Goal: Use online tool/utility

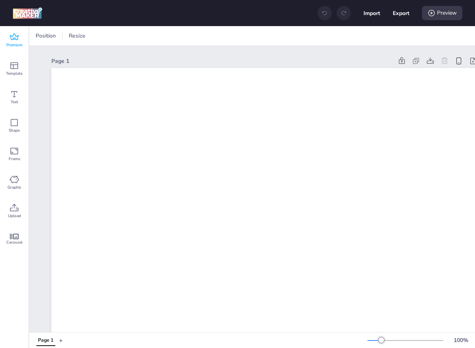
click at [15, 33] on icon at bounding box center [15, 37] width 10 height 10
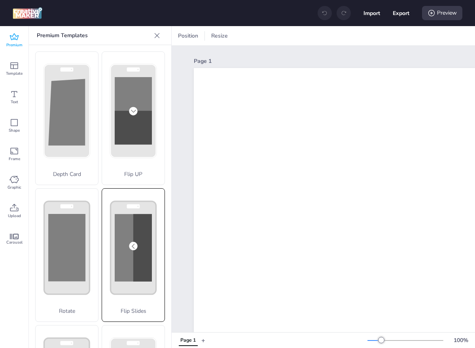
click at [130, 238] on div "Flip Slides" at bounding box center [133, 255] width 63 height 134
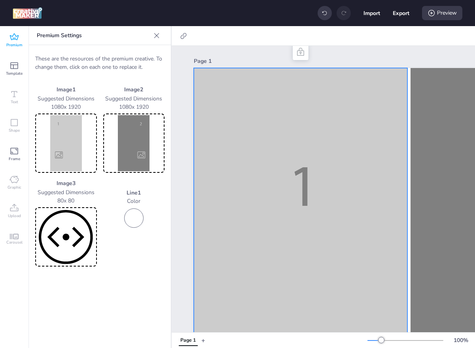
click at [77, 140] on img at bounding box center [66, 143] width 59 height 56
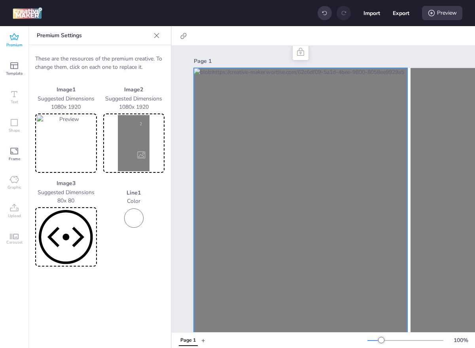
click at [154, 142] on img at bounding box center [134, 143] width 59 height 56
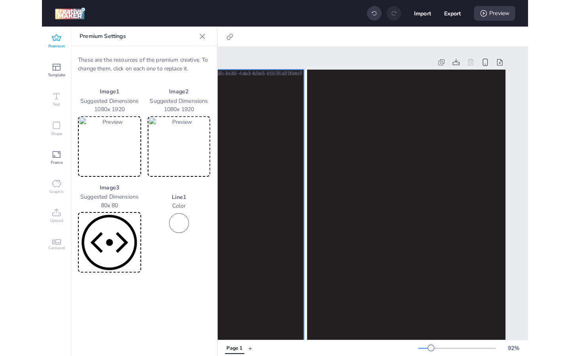
scroll to position [0, 129]
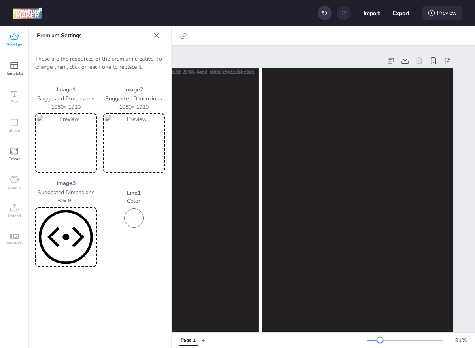
click at [432, 13] on icon at bounding box center [432, 13] width 6 height 6
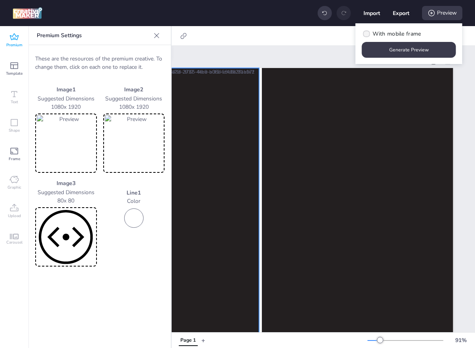
click at [373, 35] on label "With mobile frame" at bounding box center [391, 34] width 65 height 14
click at [368, 35] on input "With mobile frame" at bounding box center [365, 36] width 5 height 5
checkbox input "true"
click at [377, 51] on button "Generate Preview" at bounding box center [409, 49] width 91 height 15
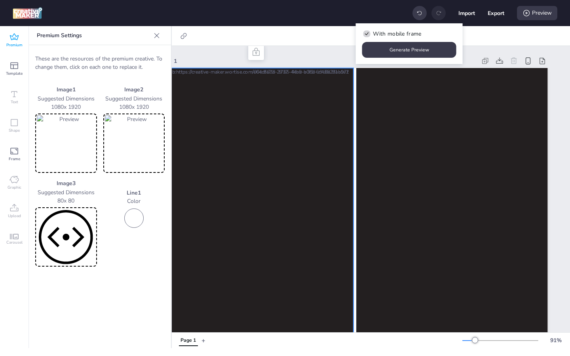
scroll to position [0, 34]
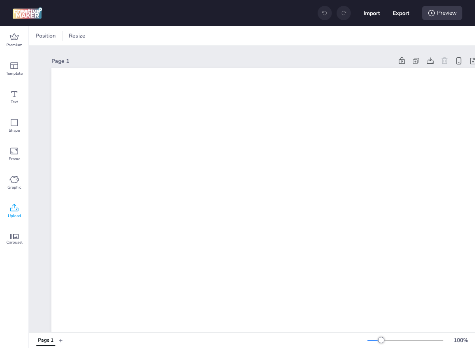
click at [19, 212] on div "Upload" at bounding box center [14, 211] width 29 height 29
